Goal: Transaction & Acquisition: Purchase product/service

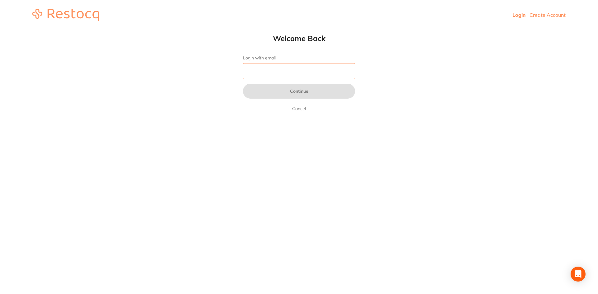
click at [259, 70] on input "Login with email" at bounding box center [299, 71] width 112 height 16
type input "[EMAIL_ADDRESS][DOMAIN_NAME]"
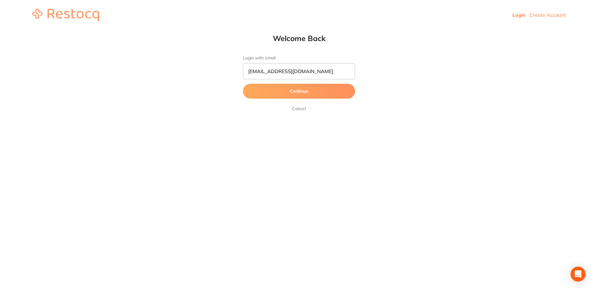
click at [296, 92] on button "Continue" at bounding box center [299, 91] width 112 height 15
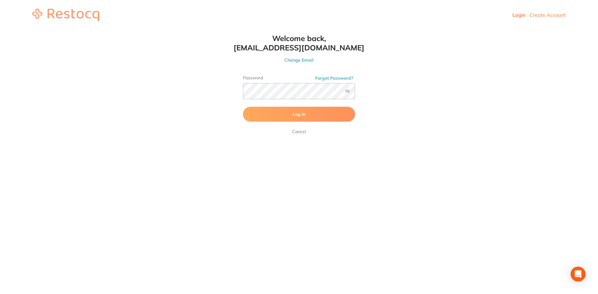
click at [333, 113] on button "Log In" at bounding box center [299, 114] width 112 height 15
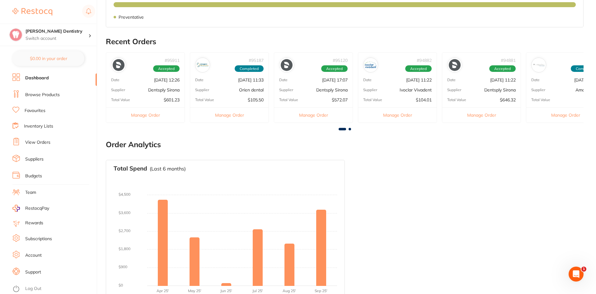
scroll to position [199, 0]
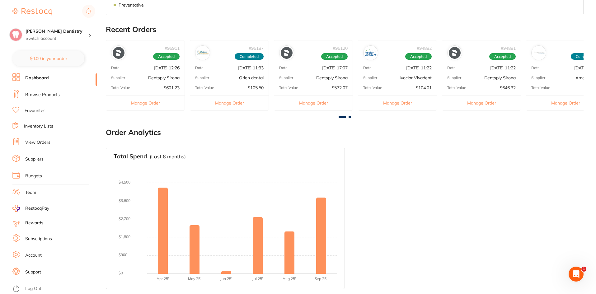
click at [42, 93] on link "Browse Products" at bounding box center [42, 95] width 35 height 6
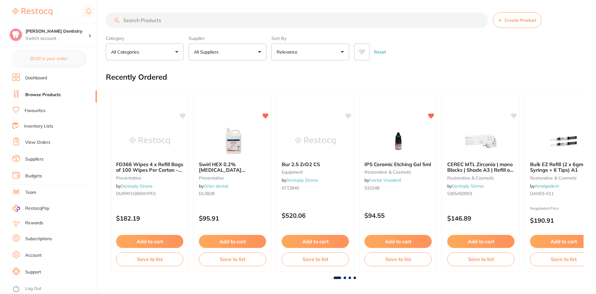
click at [149, 23] on input "search" at bounding box center [297, 20] width 382 height 16
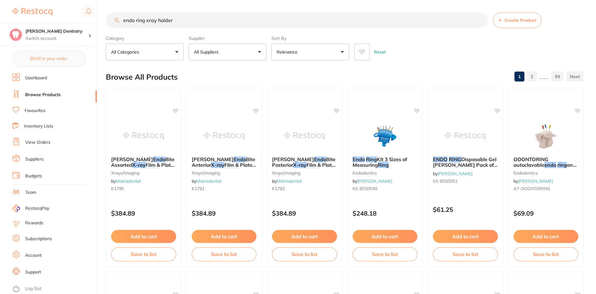
type input "endo ring xray holder"
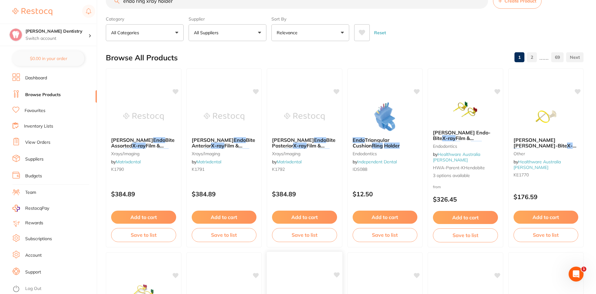
scroll to position [14, 0]
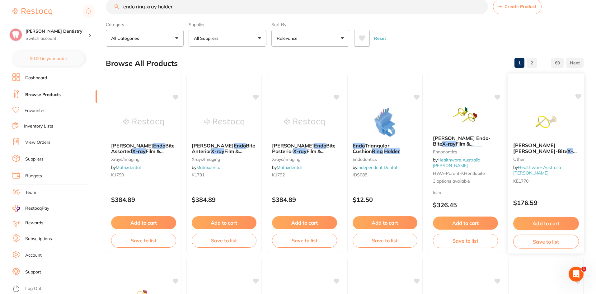
click at [528, 154] on span "Film & Plate" at bounding box center [524, 160] width 22 height 12
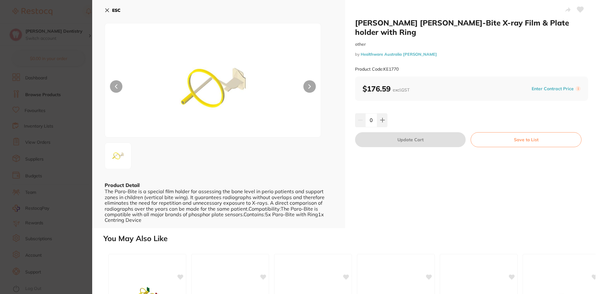
click at [107, 9] on icon at bounding box center [107, 10] width 5 height 5
